Goal: Task Accomplishment & Management: Manage account settings

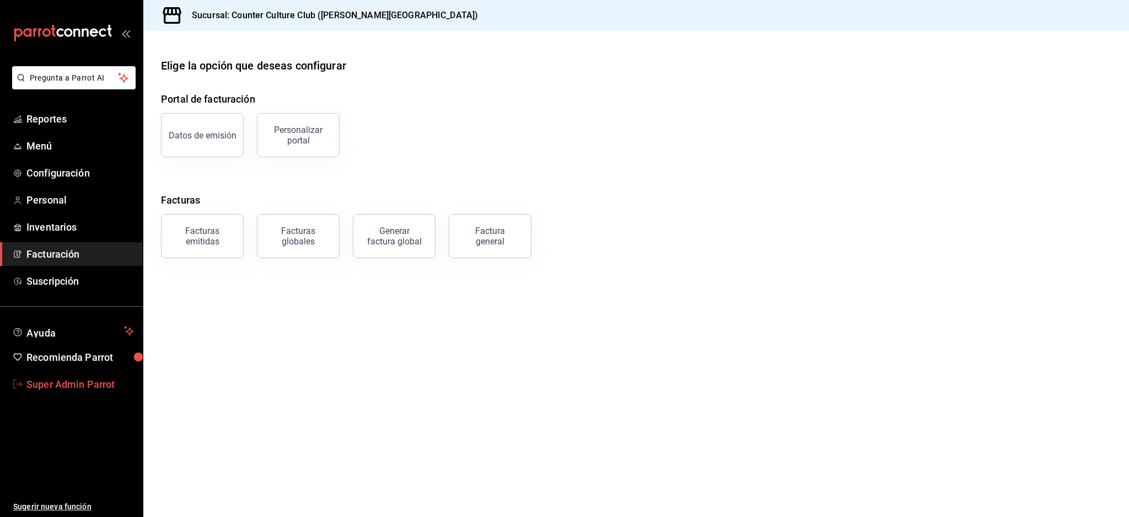
click at [76, 383] on span "Super Admin Parrot" at bounding box center [79, 384] width 107 height 15
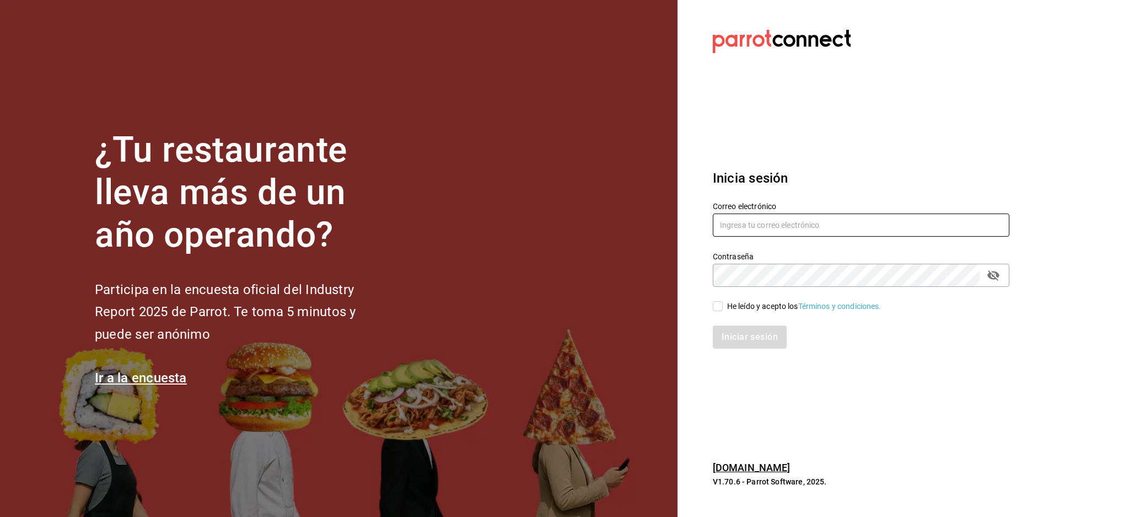
click at [779, 225] on input "text" at bounding box center [861, 224] width 297 height 23
click at [815, 225] on input "text" at bounding box center [861, 224] width 297 height 23
paste input "soulbites@mty.com"
type input "soulbites@mty.com"
click at [787, 262] on div "Contraseña Contraseña" at bounding box center [861, 268] width 297 height 35
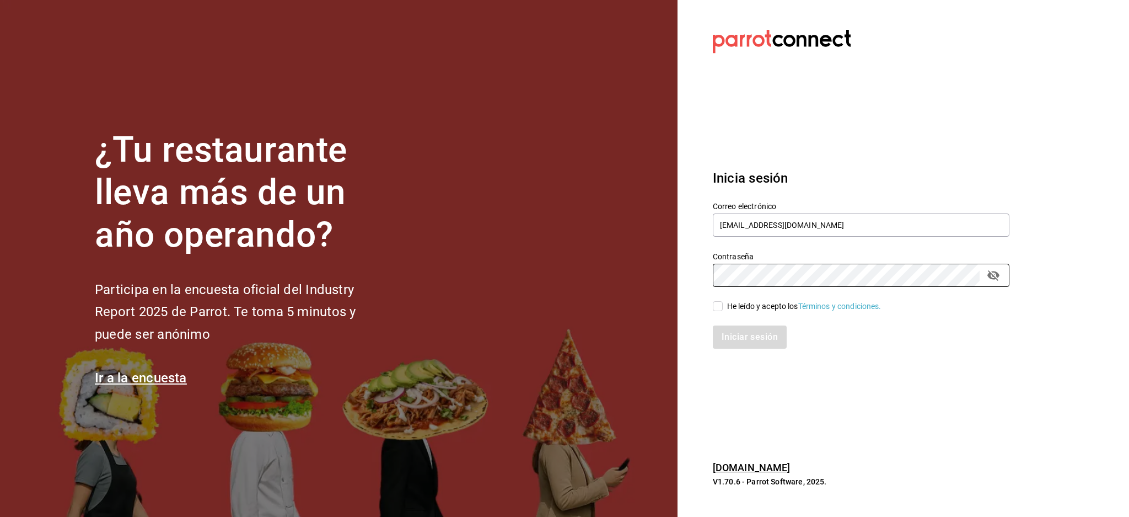
click at [747, 305] on div "He leído y acepto los Términos y condiciones." at bounding box center [804, 306] width 154 height 12
click at [723, 305] on input "He leído y acepto los Términos y condiciones." at bounding box center [718, 306] width 10 height 10
checkbox input "true"
click at [754, 340] on button "Iniciar sesión" at bounding box center [750, 336] width 75 height 23
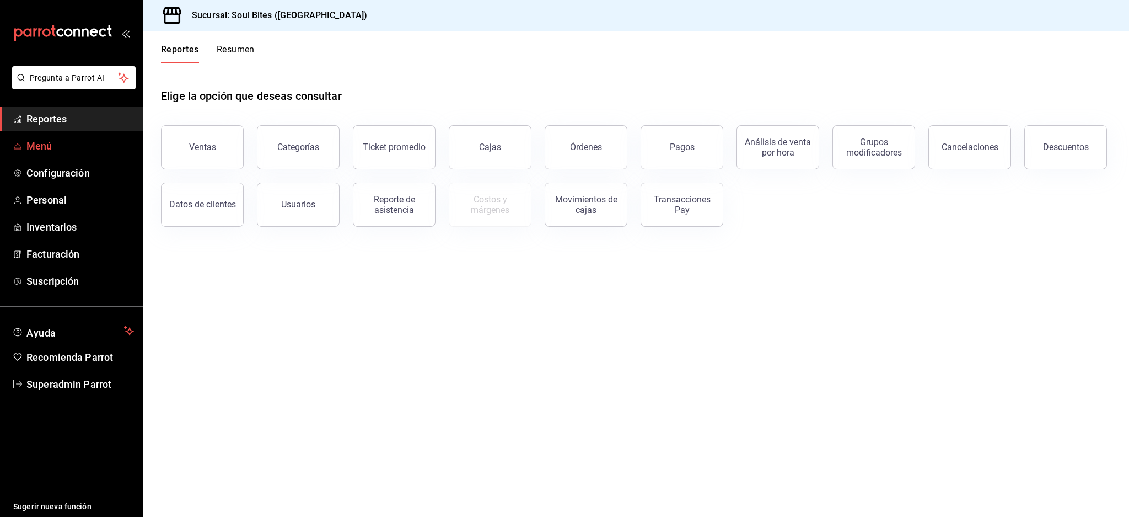
click at [61, 154] on link "Menú" at bounding box center [71, 146] width 143 height 24
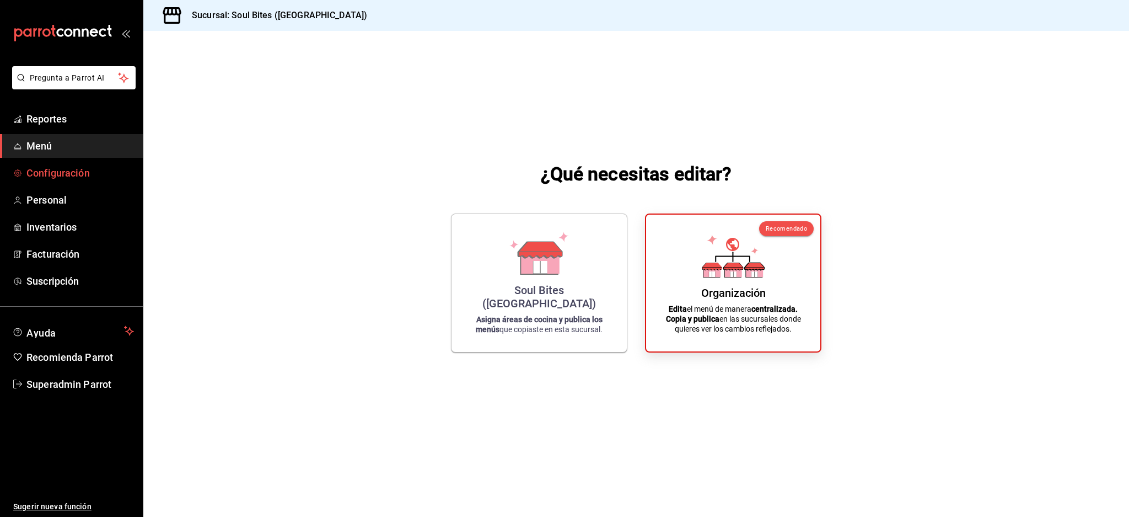
click at [60, 176] on span "Configuración" at bounding box center [79, 172] width 107 height 15
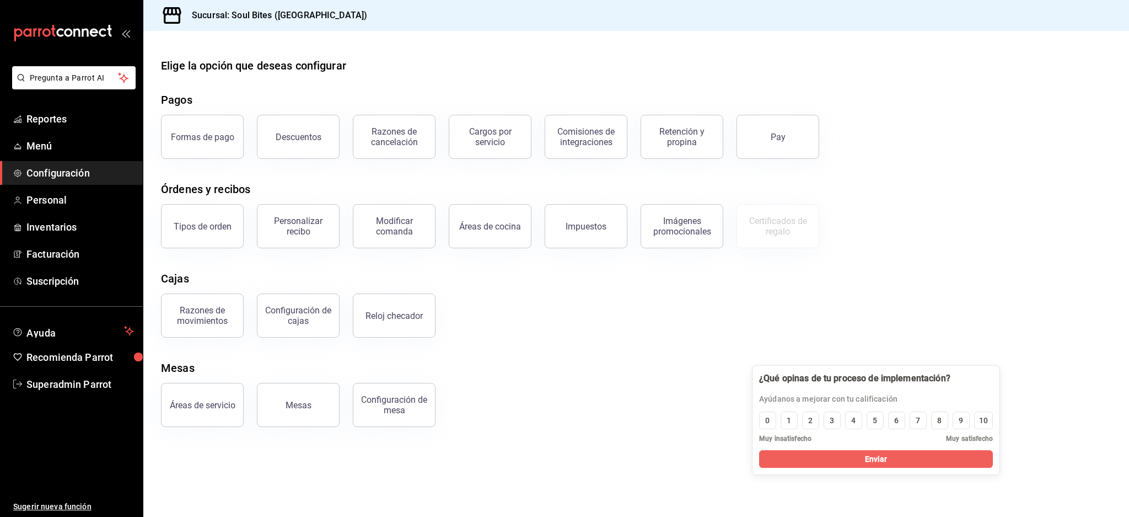
drag, startPoint x: 175, startPoint y: 417, endPoint x: 941, endPoint y: 387, distance: 766.8
click at [941, 384] on div at bounding box center [854, 378] width 191 height 12
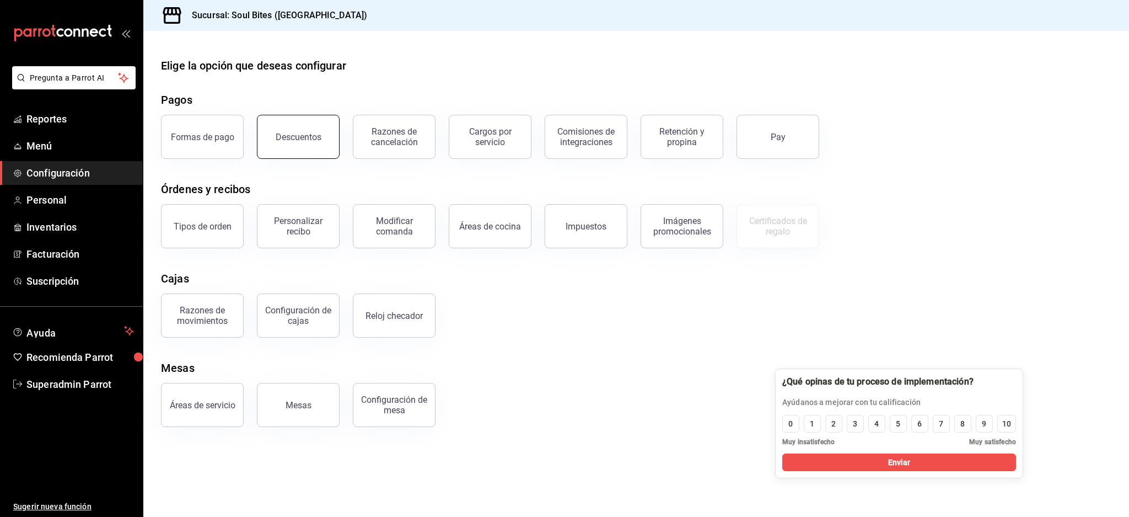
click at [256, 138] on div "Descuentos" at bounding box center [292, 129] width 96 height 57
click at [295, 122] on button "Descuentos" at bounding box center [298, 137] width 83 height 44
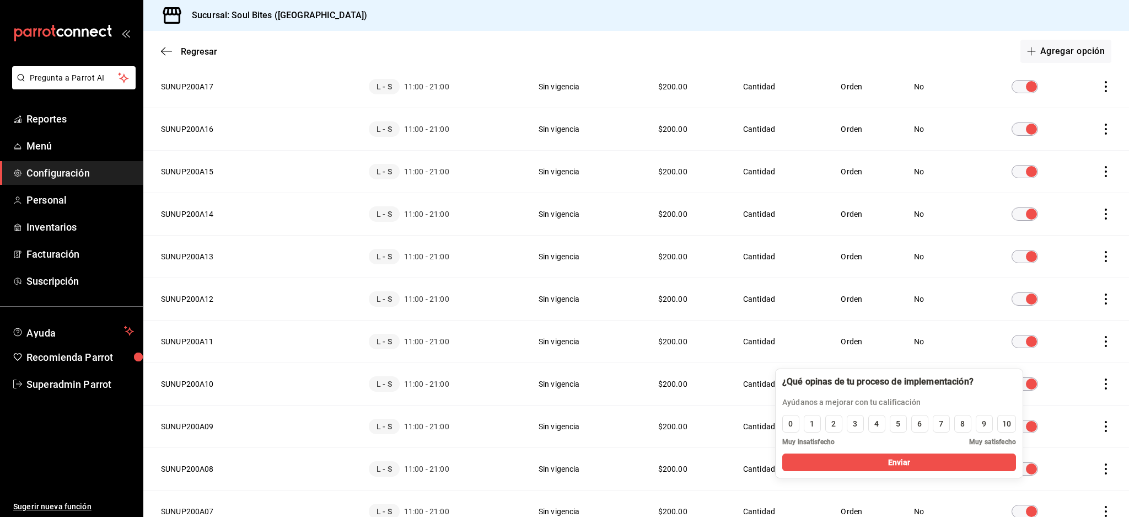
scroll to position [1116, 0]
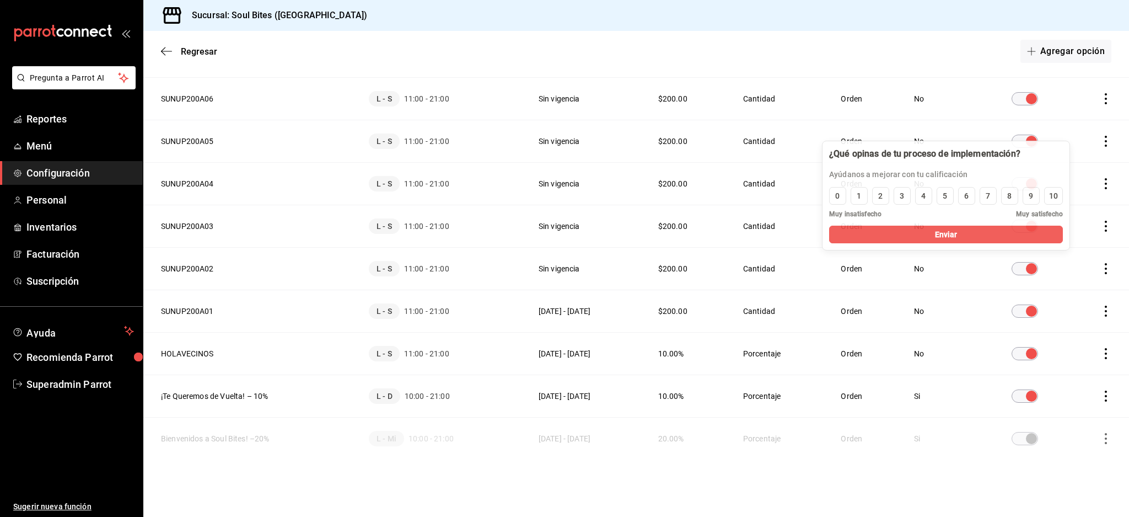
drag, startPoint x: 900, startPoint y: 385, endPoint x: 950, endPoint y: 163, distance: 228.4
click at [950, 160] on div at bounding box center [924, 154] width 191 height 12
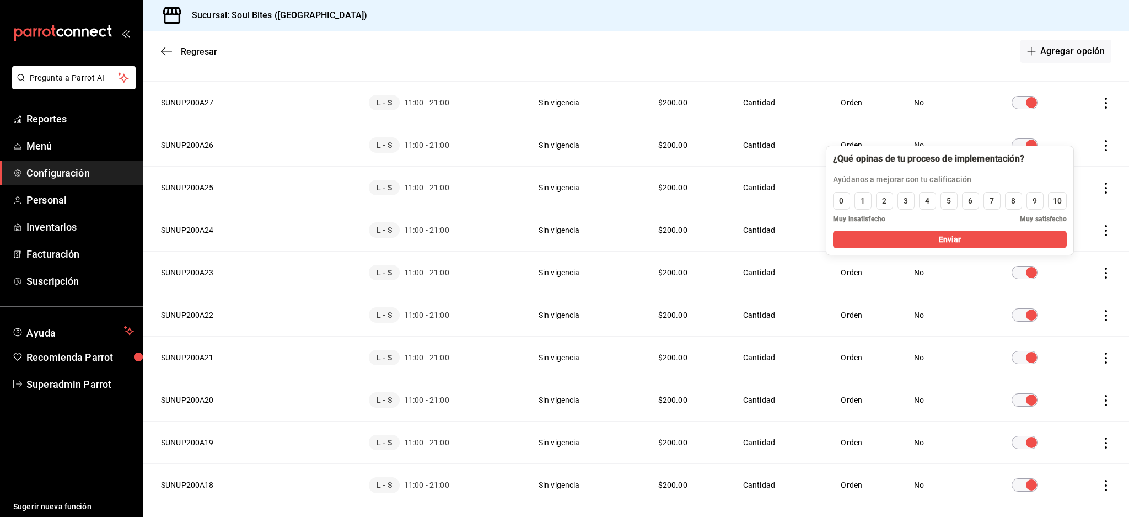
scroll to position [0, 0]
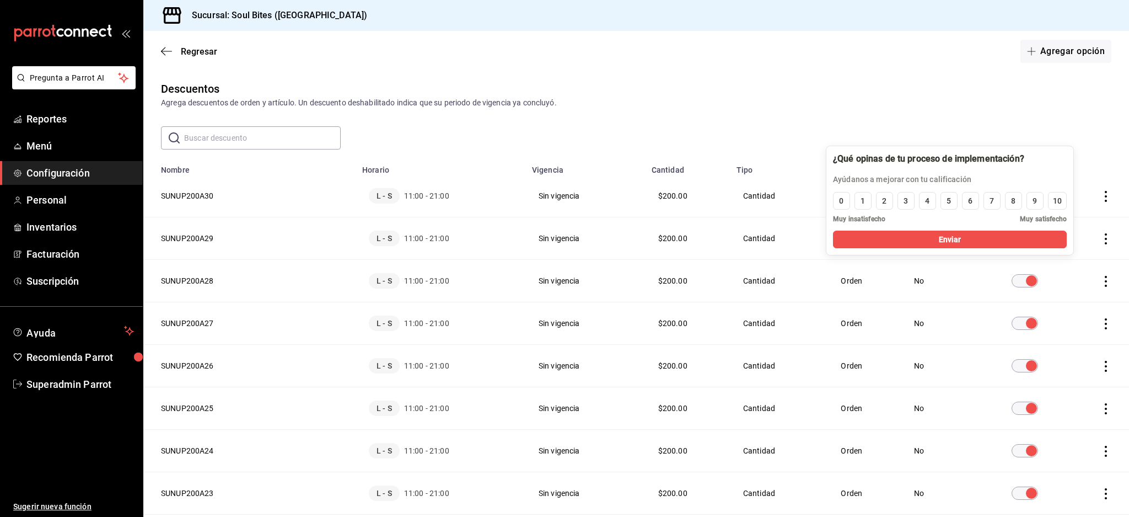
click at [189, 190] on th "SUNUP200A30" at bounding box center [249, 196] width 212 height 42
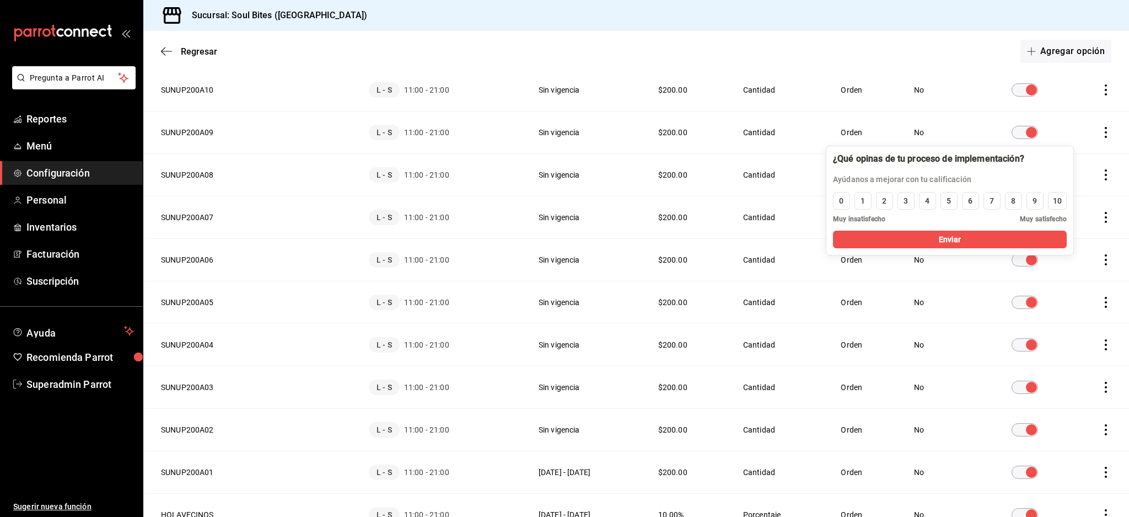
scroll to position [1116, 0]
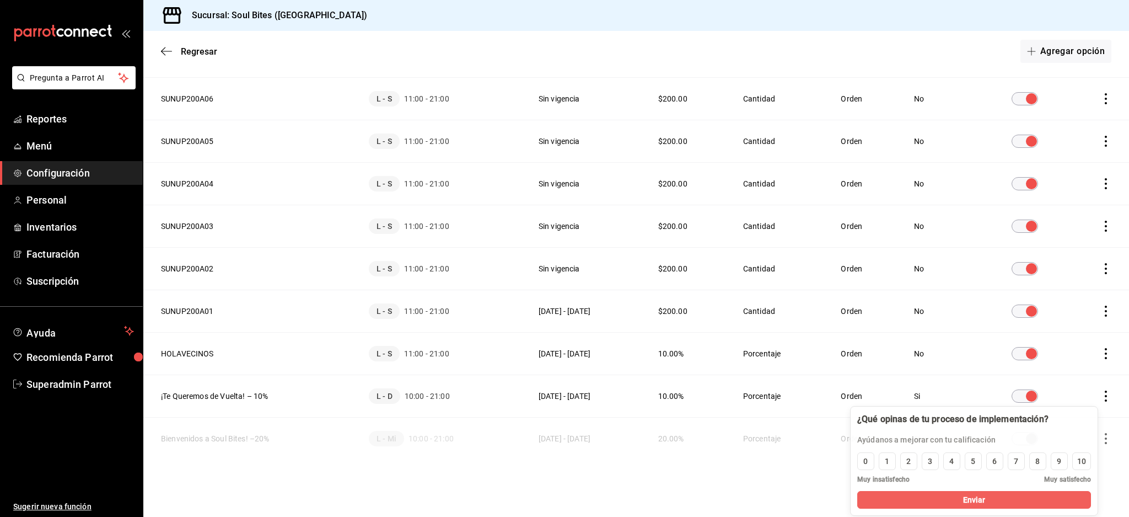
drag, startPoint x: 949, startPoint y: 164, endPoint x: 973, endPoint y: 424, distance: 261.3
click at [973, 424] on div at bounding box center [952, 419] width 191 height 12
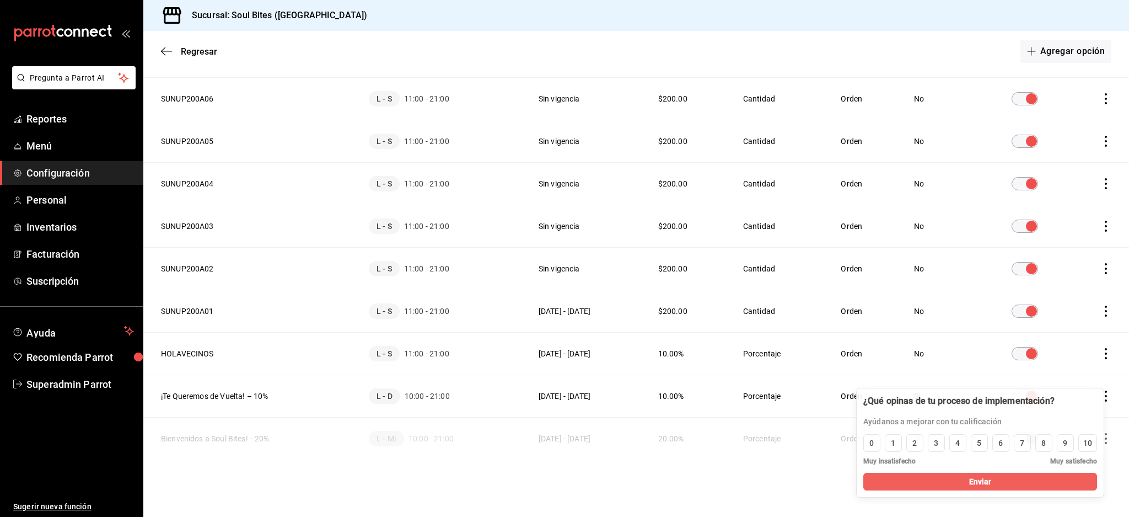
drag, startPoint x: 974, startPoint y: 423, endPoint x: 980, endPoint y: 405, distance: 19.2
click at [980, 405] on div at bounding box center [958, 401] width 191 height 12
click at [481, 26] on div "Sucursal: Soul Bites ([GEOGRAPHIC_DATA])" at bounding box center [636, 15] width 986 height 31
click at [1042, 51] on button "Agregar opción" at bounding box center [1065, 51] width 91 height 23
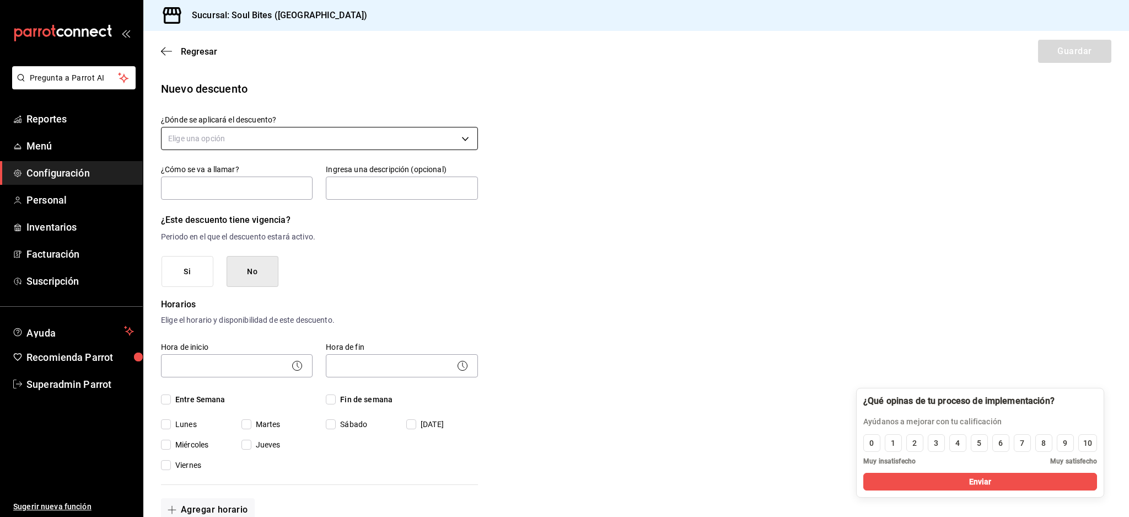
click at [259, 132] on body "Pregunta a Parrot AI Reportes Menú Configuración Personal Inventarios Facturaci…" at bounding box center [564, 258] width 1129 height 517
click at [217, 189] on li "Orden completa" at bounding box center [318, 191] width 312 height 18
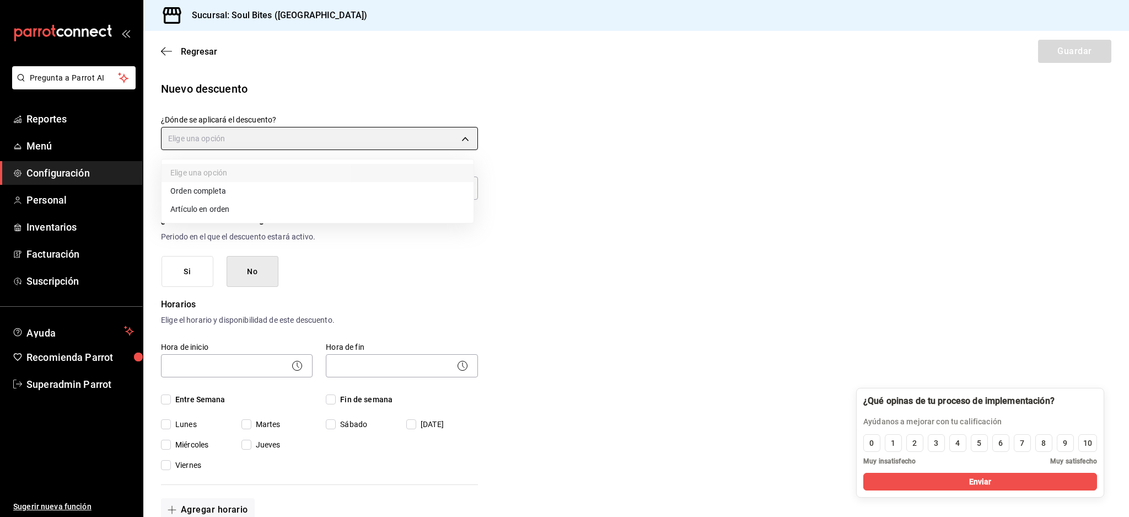
type input "ORDER"
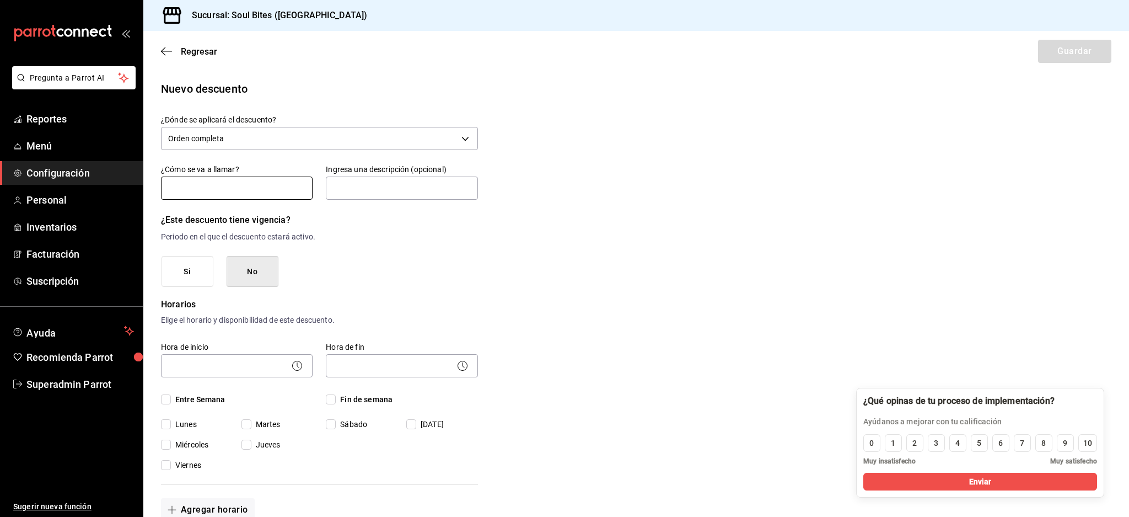
click at [208, 182] on input "text" at bounding box center [237, 187] width 152 height 23
type input "Descuento"
click at [179, 41] on div "Regresar Guardar" at bounding box center [636, 51] width 986 height 41
click at [168, 55] on icon "button" at bounding box center [166, 51] width 11 height 10
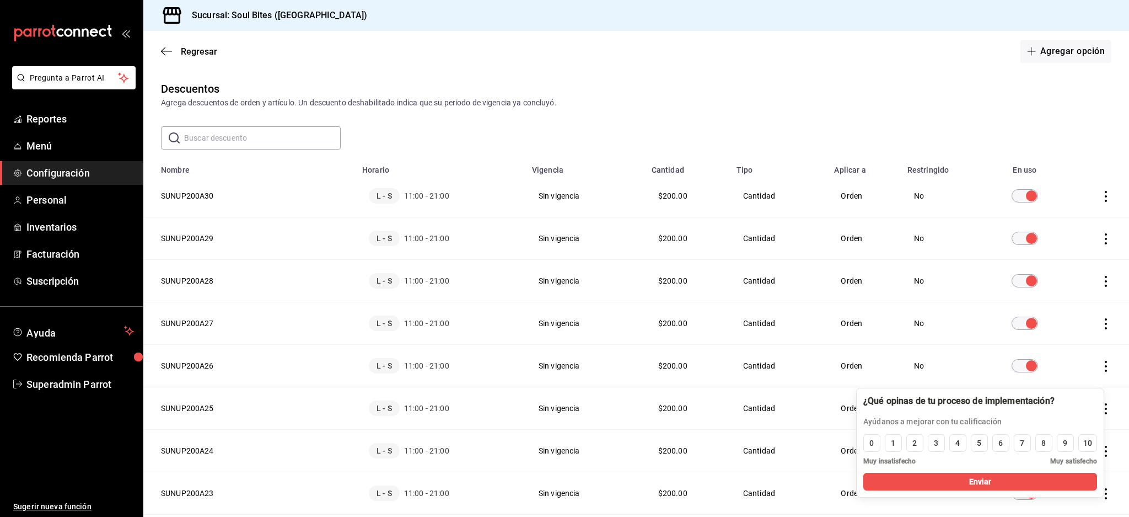
click at [1100, 325] on icon "actions" at bounding box center [1105, 323] width 11 height 11
click at [1093, 324] on li "Eliminar" at bounding box center [1054, 338] width 93 height 31
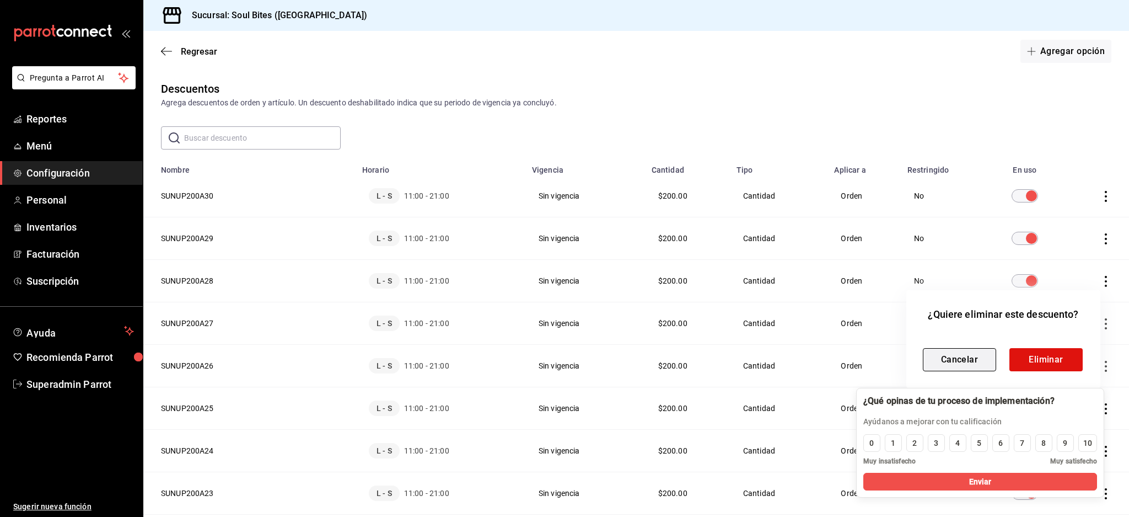
click at [960, 363] on button "Cancelar" at bounding box center [959, 359] width 73 height 23
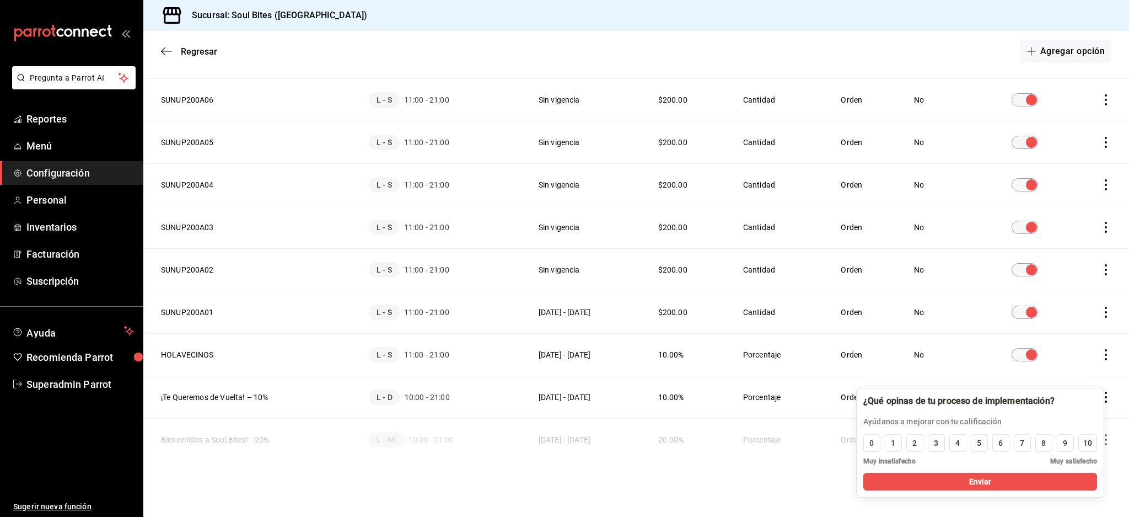
scroll to position [1116, 0]
click at [1047, 46] on button "Agregar opción" at bounding box center [1065, 51] width 91 height 23
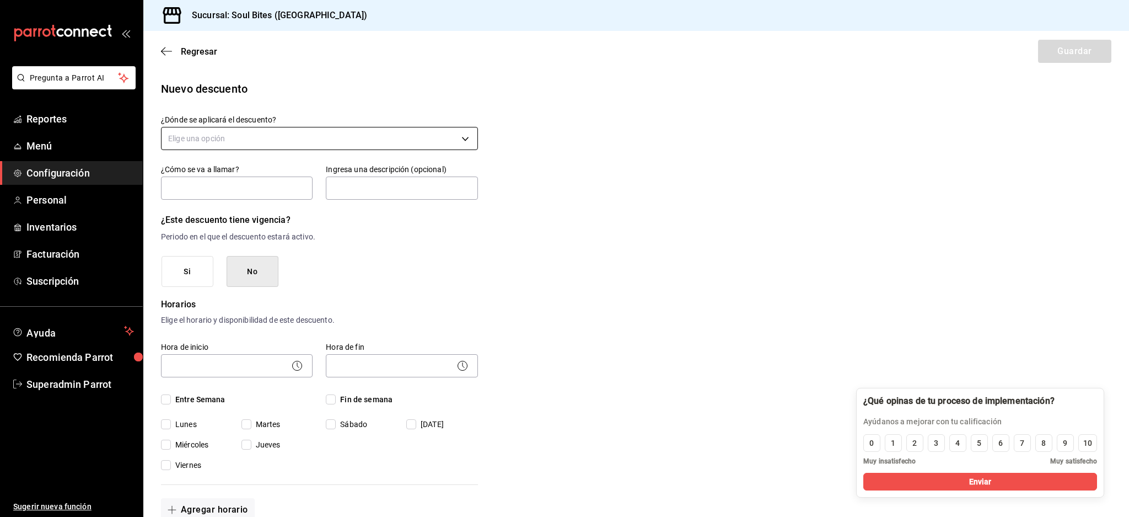
click at [250, 146] on body "Pregunta a Parrot AI Reportes Menú Configuración Personal Inventarios Facturaci…" at bounding box center [564, 258] width 1129 height 517
click at [200, 194] on li "Orden completa" at bounding box center [318, 191] width 312 height 18
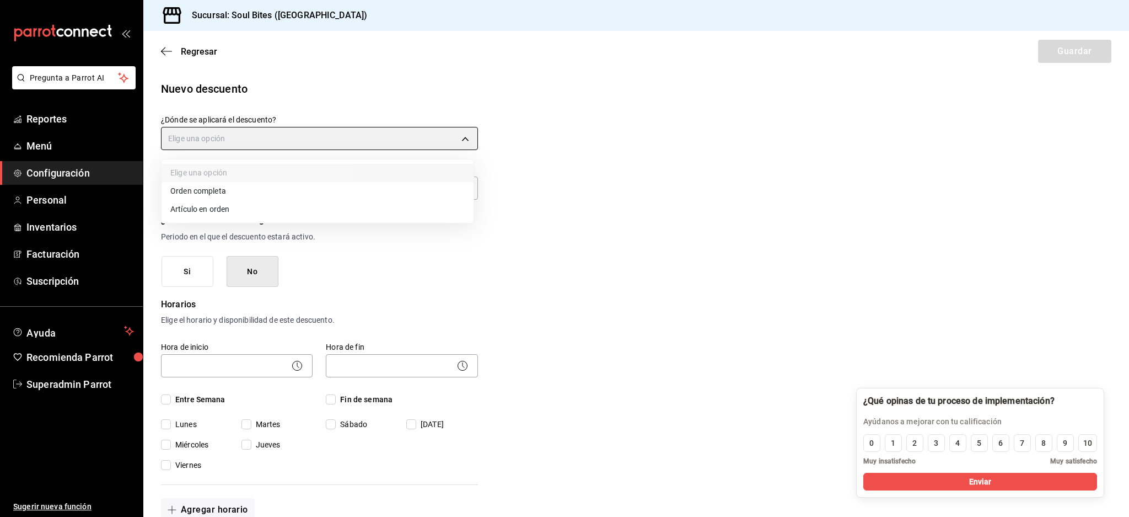
type input "ORDER"
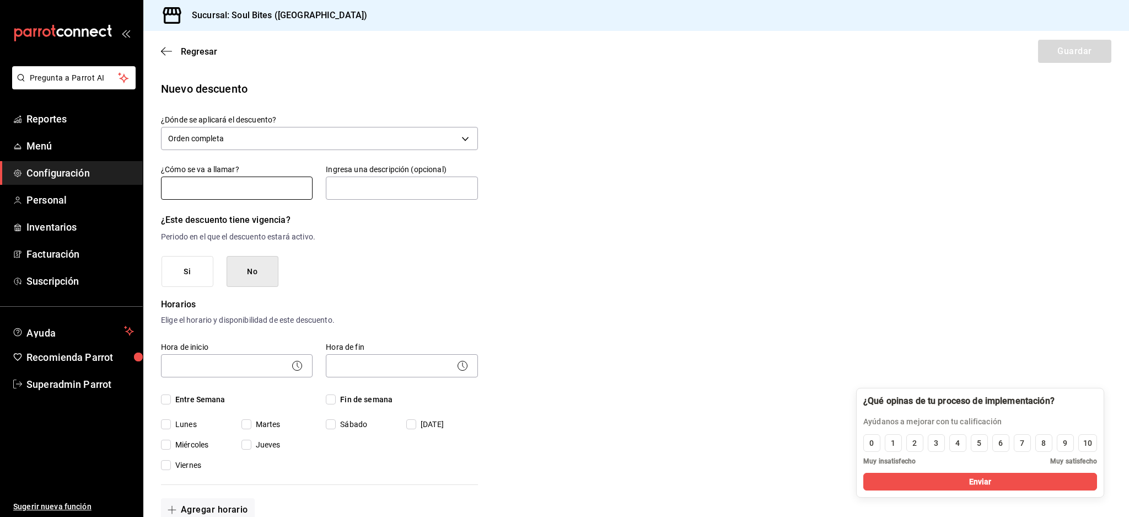
click at [273, 180] on input "text" at bounding box center [237, 187] width 152 height 23
type input "Descuento"
click at [235, 186] on input "Descuento" at bounding box center [237, 187] width 152 height 23
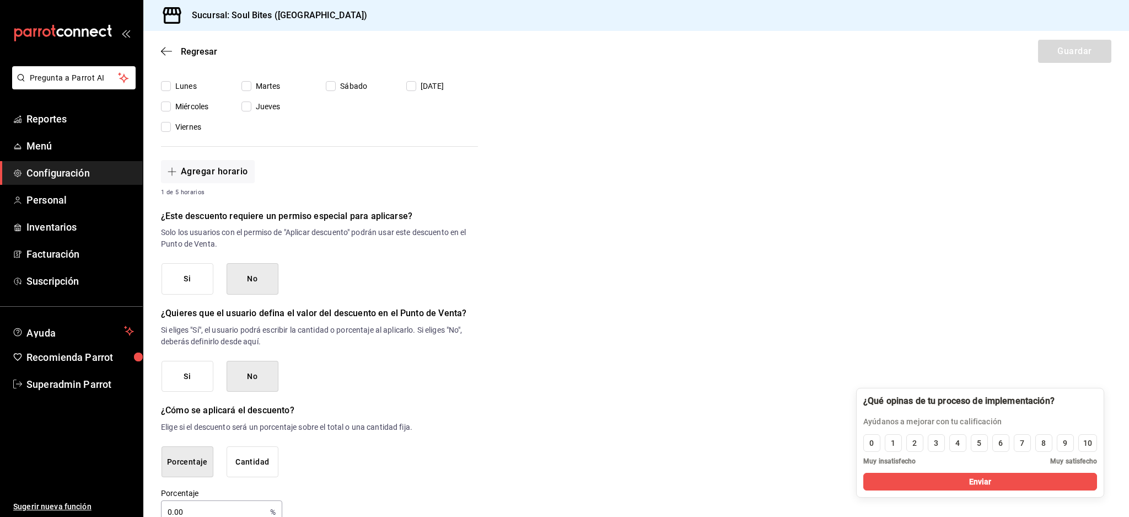
scroll to position [362, 0]
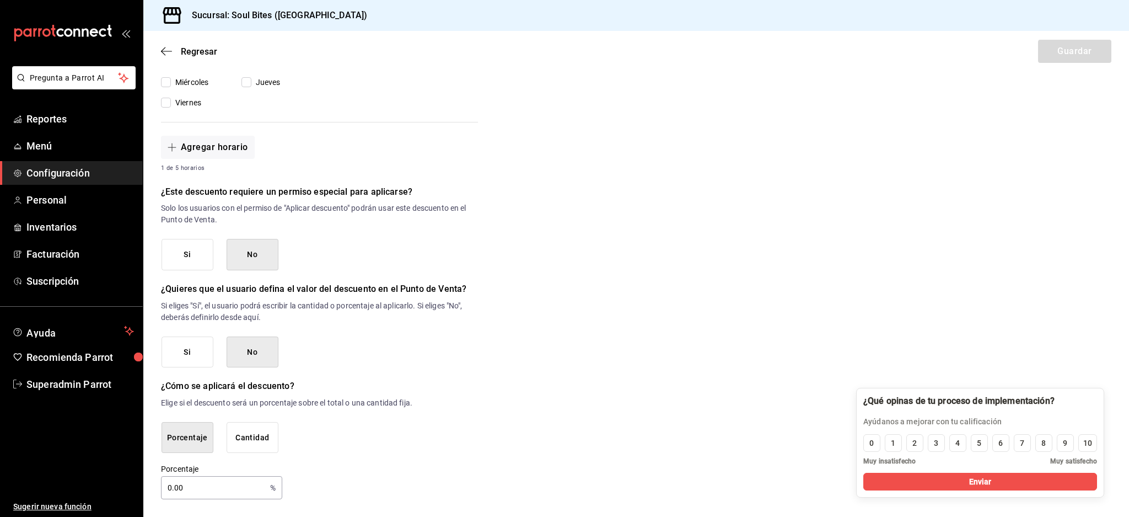
click at [202, 503] on main "Regresar Guardar Nuevo descuento ¿Dónde se aplicará el descuento? Orden complet…" at bounding box center [636, 93] width 986 height 848
click at [214, 488] on input "0.00" at bounding box center [213, 487] width 105 height 22
click at [451, 482] on div "Porcentaje 0.00 % Porcentaje" at bounding box center [319, 481] width 317 height 35
click at [232, 449] on button "Cantidad" at bounding box center [253, 437] width 52 height 31
click at [209, 435] on button "Porcentaje" at bounding box center [188, 437] width 52 height 31
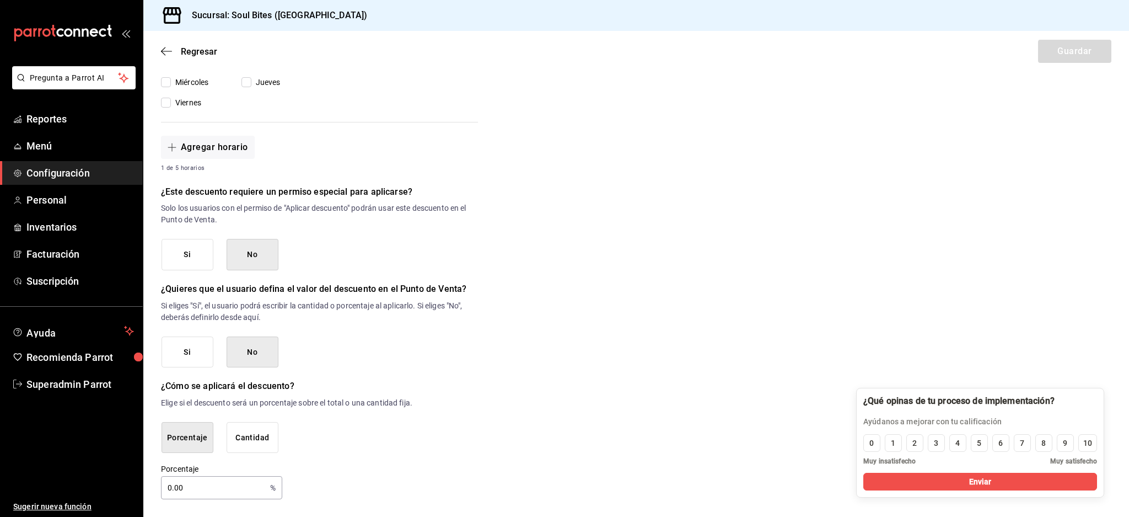
click at [272, 435] on button "Cantidad" at bounding box center [253, 437] width 52 height 31
click at [191, 435] on button "Porcentaje" at bounding box center [188, 437] width 52 height 31
click at [262, 433] on button "Cantidad" at bounding box center [253, 437] width 52 height 31
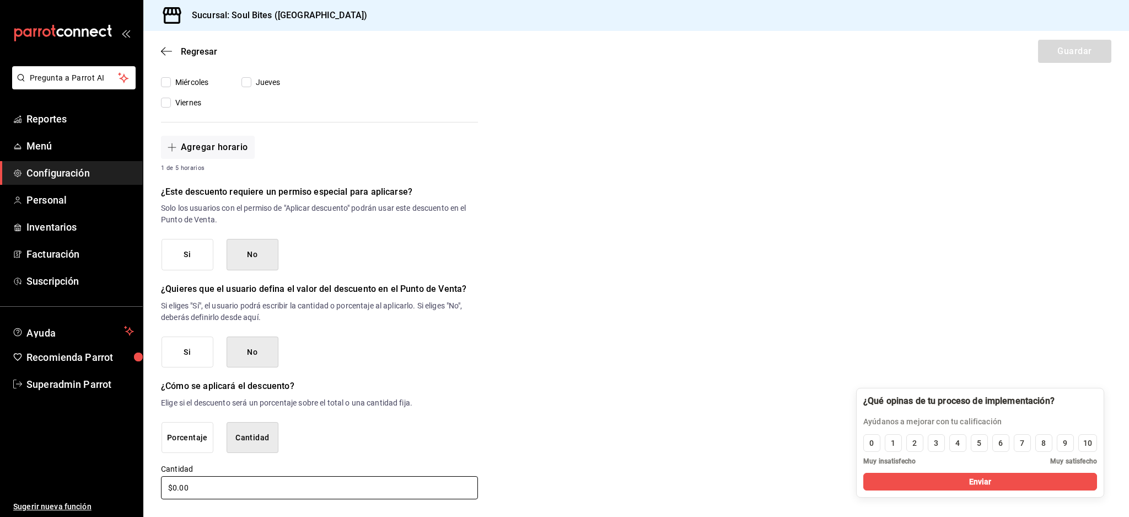
click at [222, 477] on input "$0.00" at bounding box center [319, 487] width 317 height 23
click at [202, 438] on button "Porcentaje" at bounding box center [188, 437] width 52 height 31
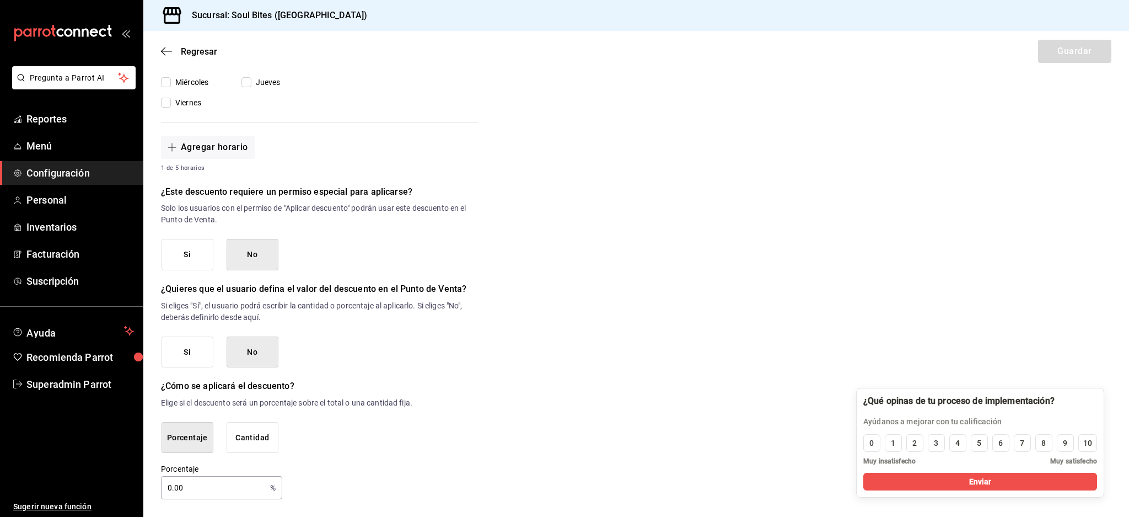
click at [375, 438] on div "Porcentaje Cantidad" at bounding box center [320, 437] width 316 height 31
click at [162, 49] on icon "button" at bounding box center [166, 51] width 11 height 10
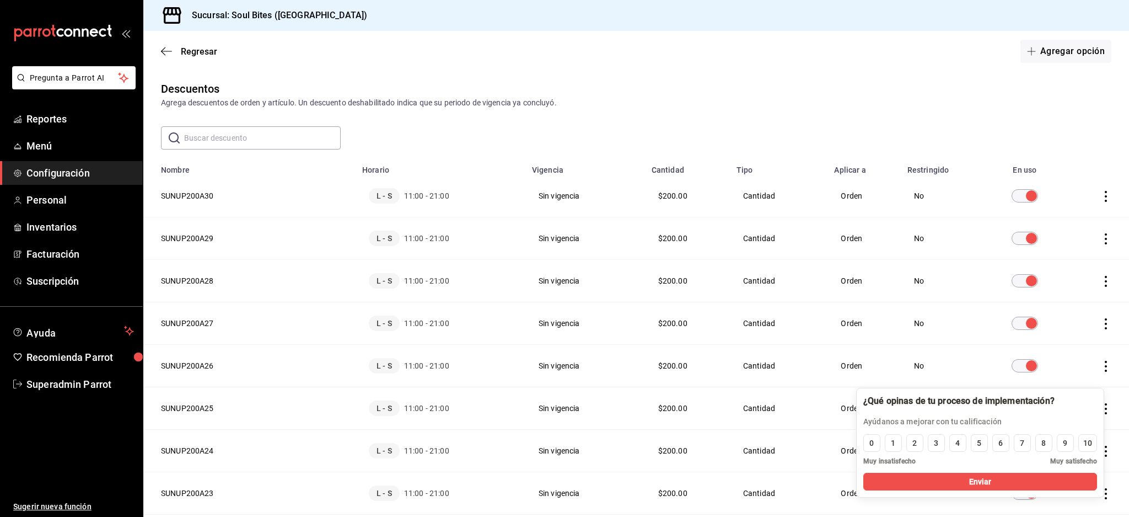
click at [159, 51] on div "Regresar Agregar opción" at bounding box center [636, 51] width 986 height 41
click at [165, 50] on icon "button" at bounding box center [166, 51] width 11 height 10
